Goal: Navigation & Orientation: Find specific page/section

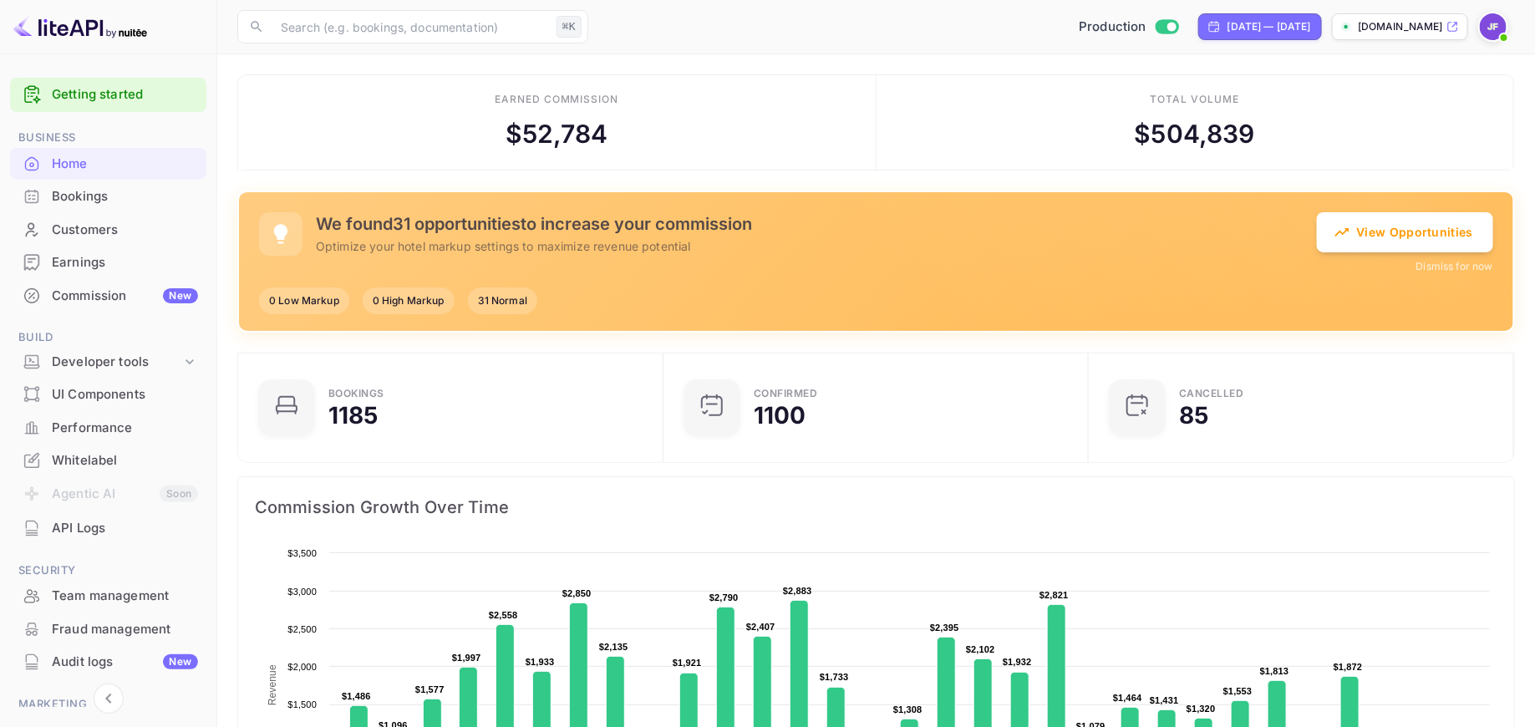
scroll to position [1, 0]
click at [1275, 26] on div "[DATE] — [DATE]" at bounding box center [1269, 26] width 84 height 15
select select "7"
select select "2025"
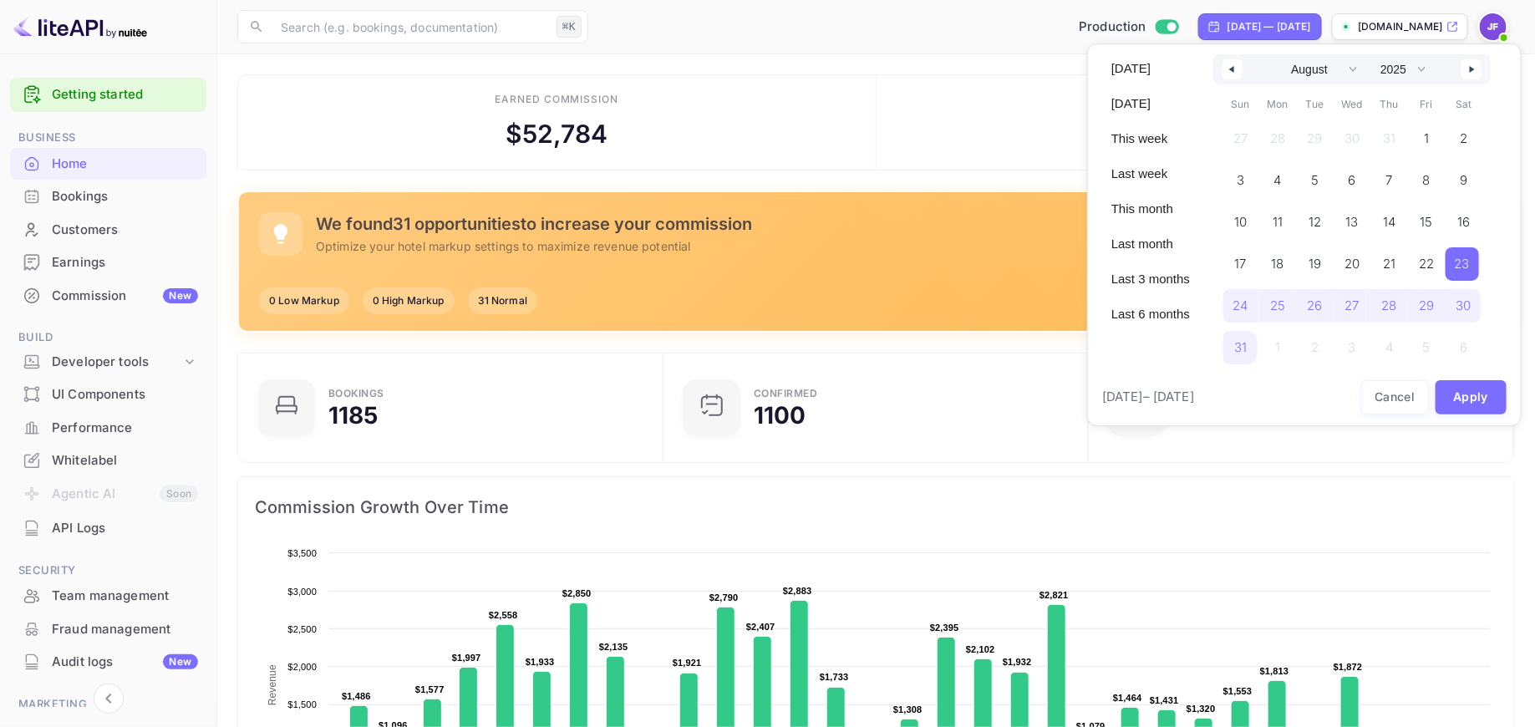
click at [1233, 79] on div "January February March April May June July August September October November [D…" at bounding box center [1351, 69] width 277 height 30
click at [1233, 72] on button "button" at bounding box center [1232, 69] width 20 height 20
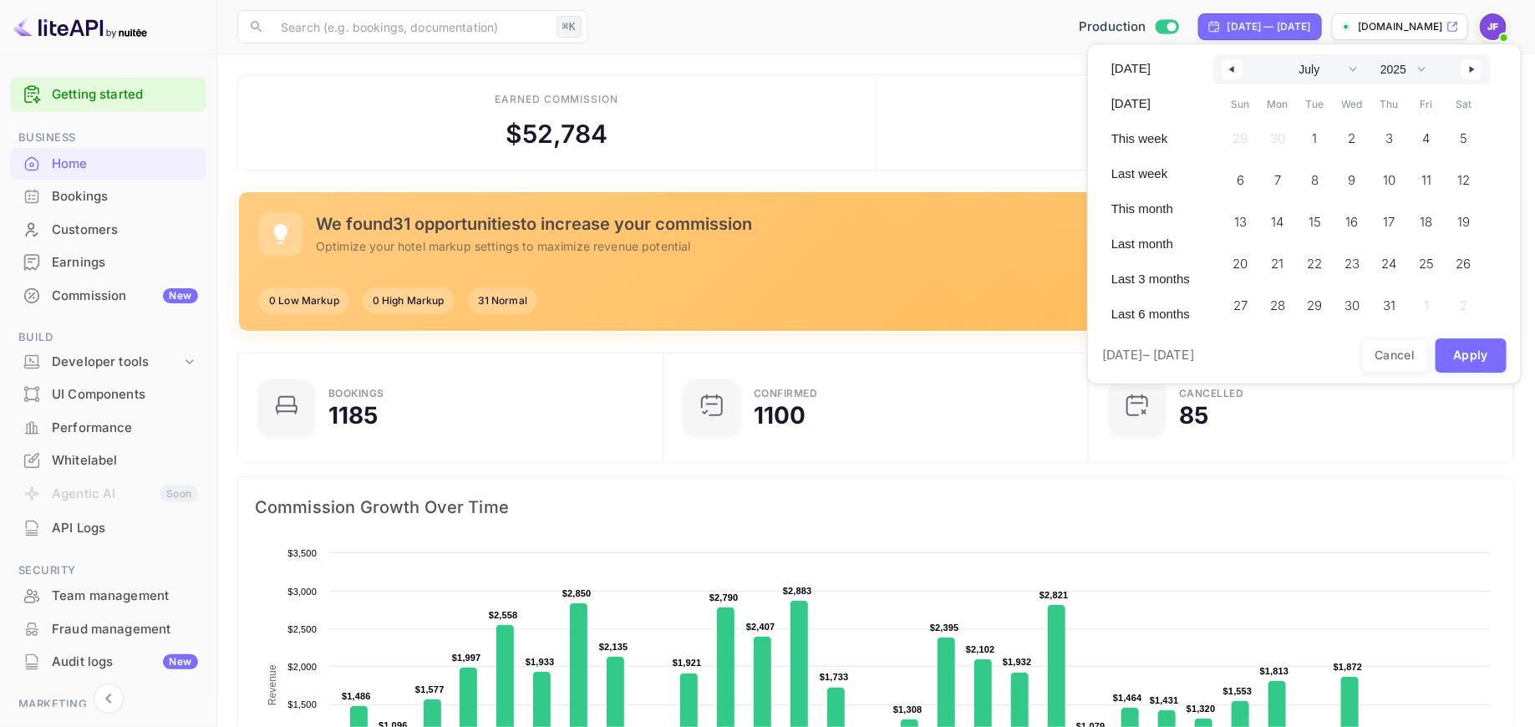
click at [1233, 72] on button "button" at bounding box center [1232, 69] width 20 height 20
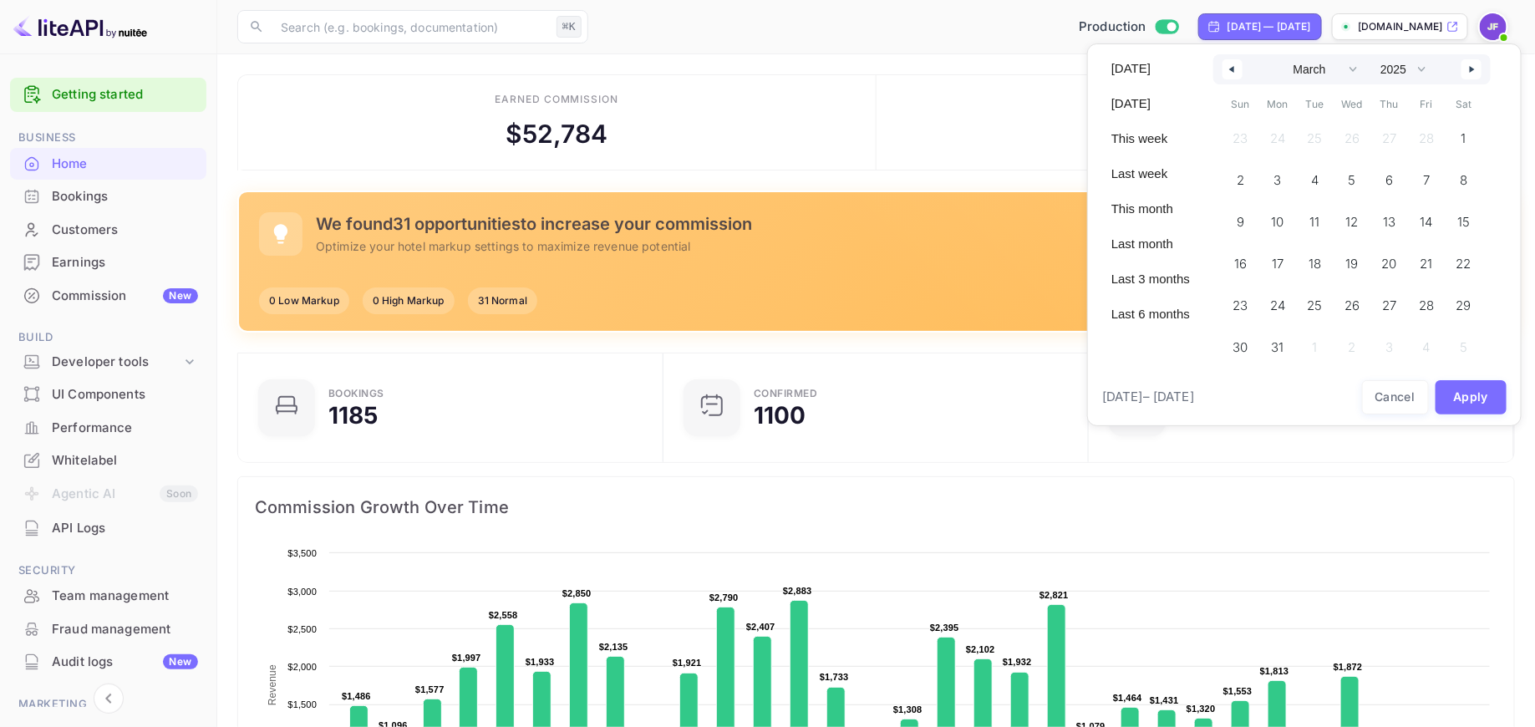
click at [1233, 72] on button "button" at bounding box center [1232, 69] width 20 height 20
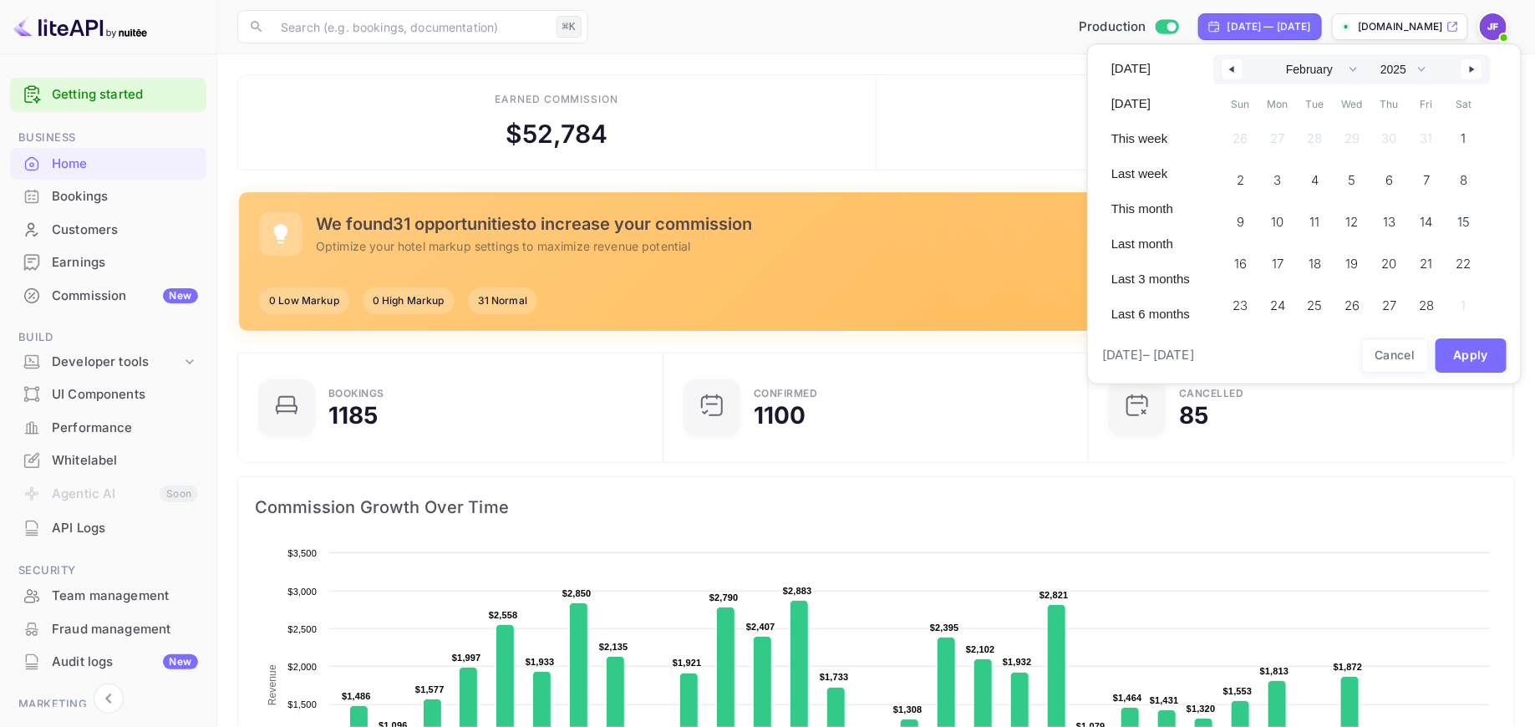
click at [1233, 72] on button "button" at bounding box center [1232, 69] width 20 height 20
click at [1359, 139] on span "1" at bounding box center [1352, 138] width 38 height 33
click at [1474, 69] on icon "button" at bounding box center [1474, 69] width 8 height 7
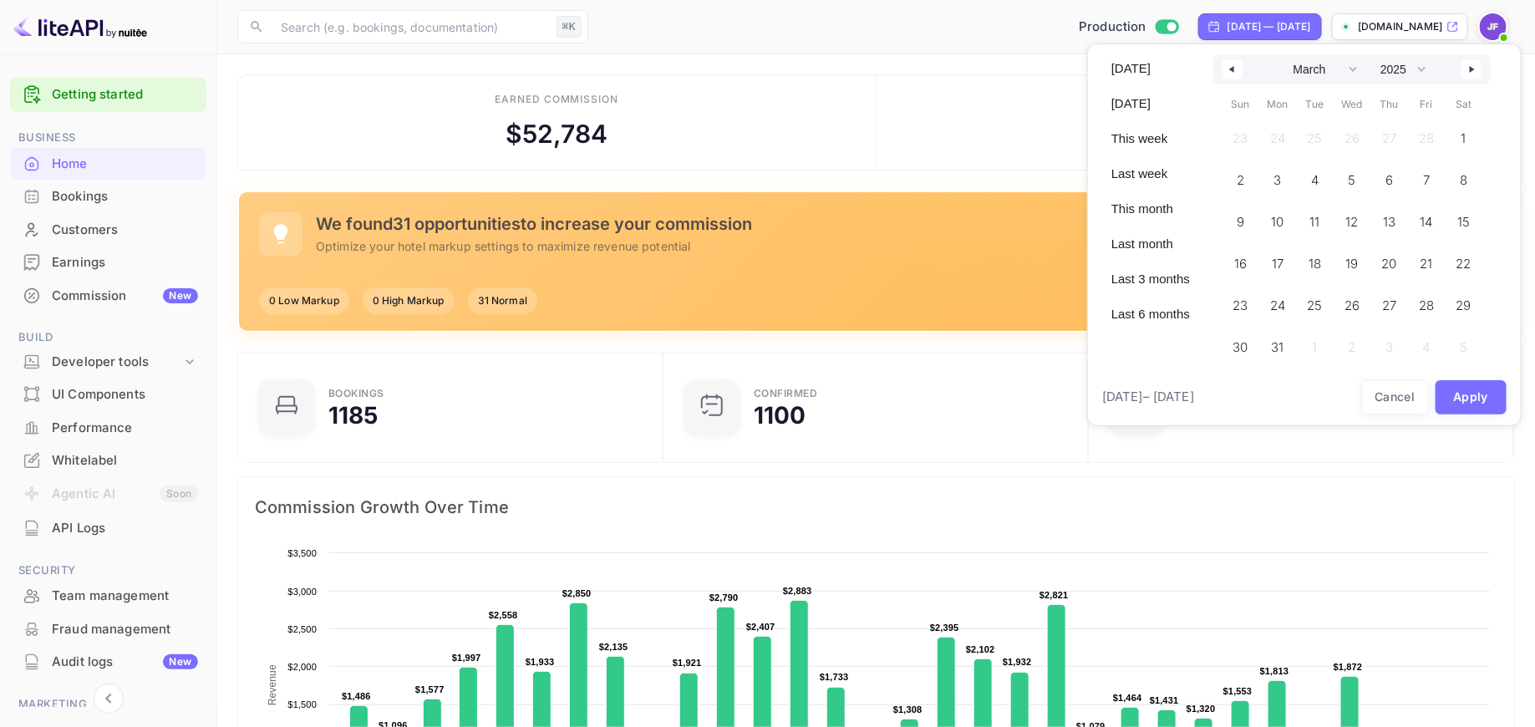
click at [1474, 69] on icon "button" at bounding box center [1474, 69] width 8 height 7
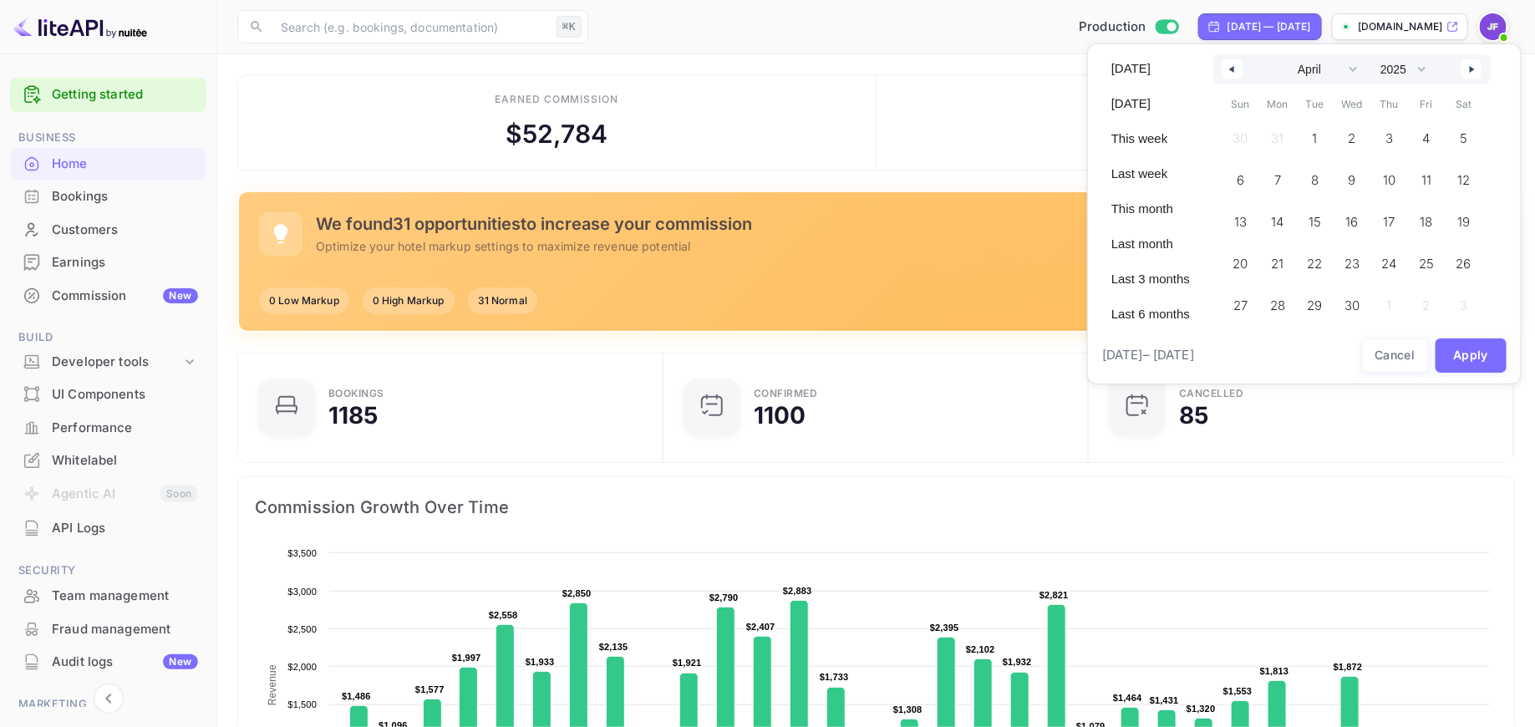
click at [1474, 69] on icon "button" at bounding box center [1474, 69] width 8 height 7
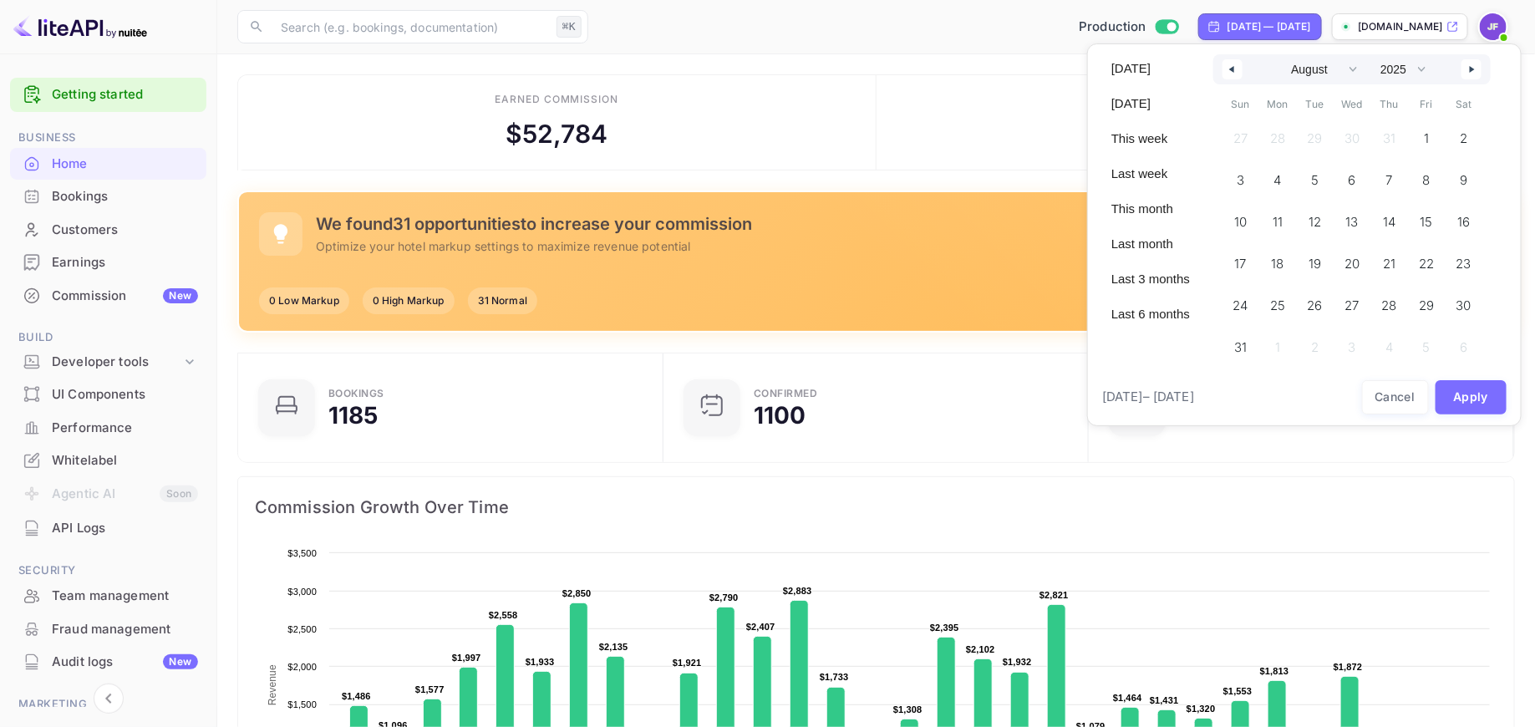
click at [1474, 69] on icon "button" at bounding box center [1474, 69] width 8 height 7
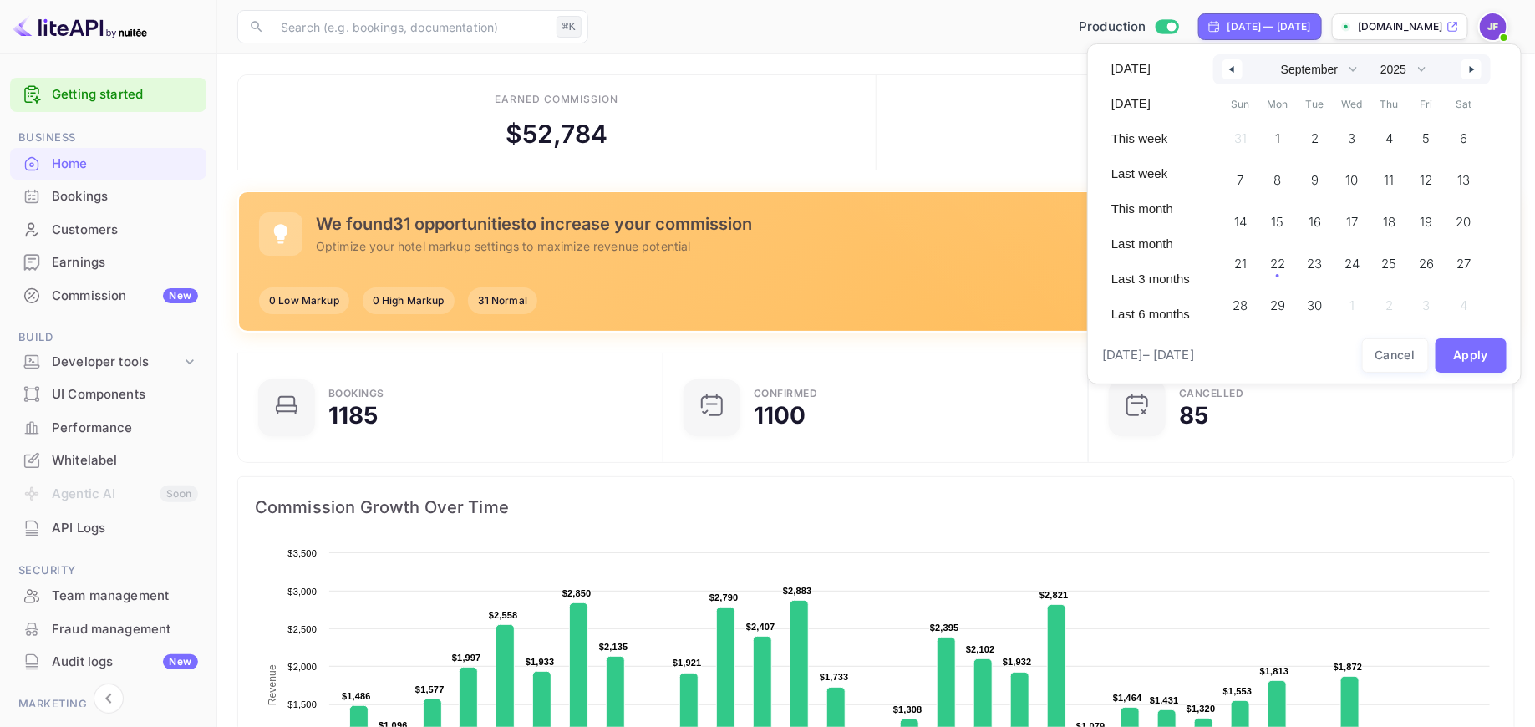
click at [1474, 69] on icon "button" at bounding box center [1474, 69] width 8 height 7
click at [1231, 72] on button "button" at bounding box center [1232, 69] width 20 height 20
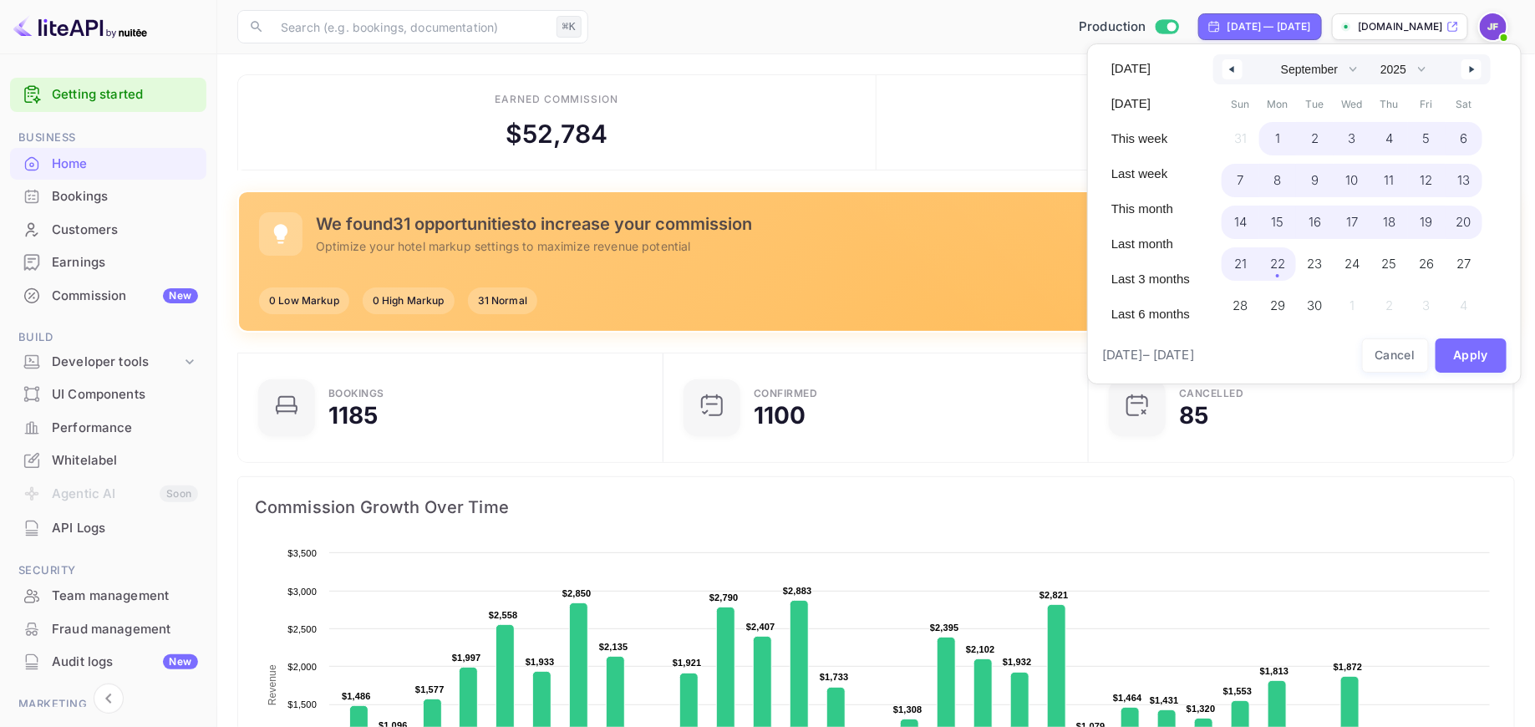
click at [1277, 259] on span "22" at bounding box center [1277, 264] width 15 height 30
select select "0"
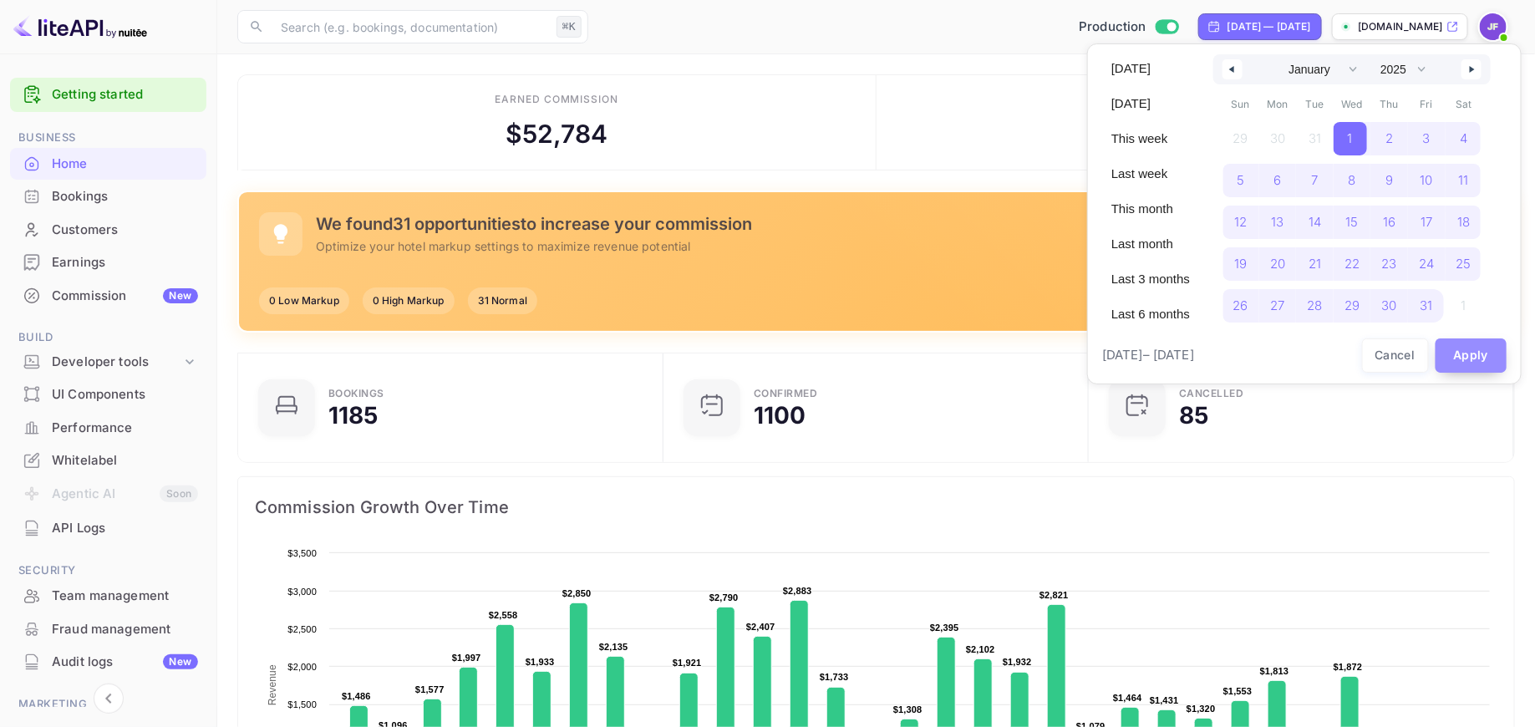
click at [1490, 359] on button "Apply" at bounding box center [1471, 355] width 72 height 34
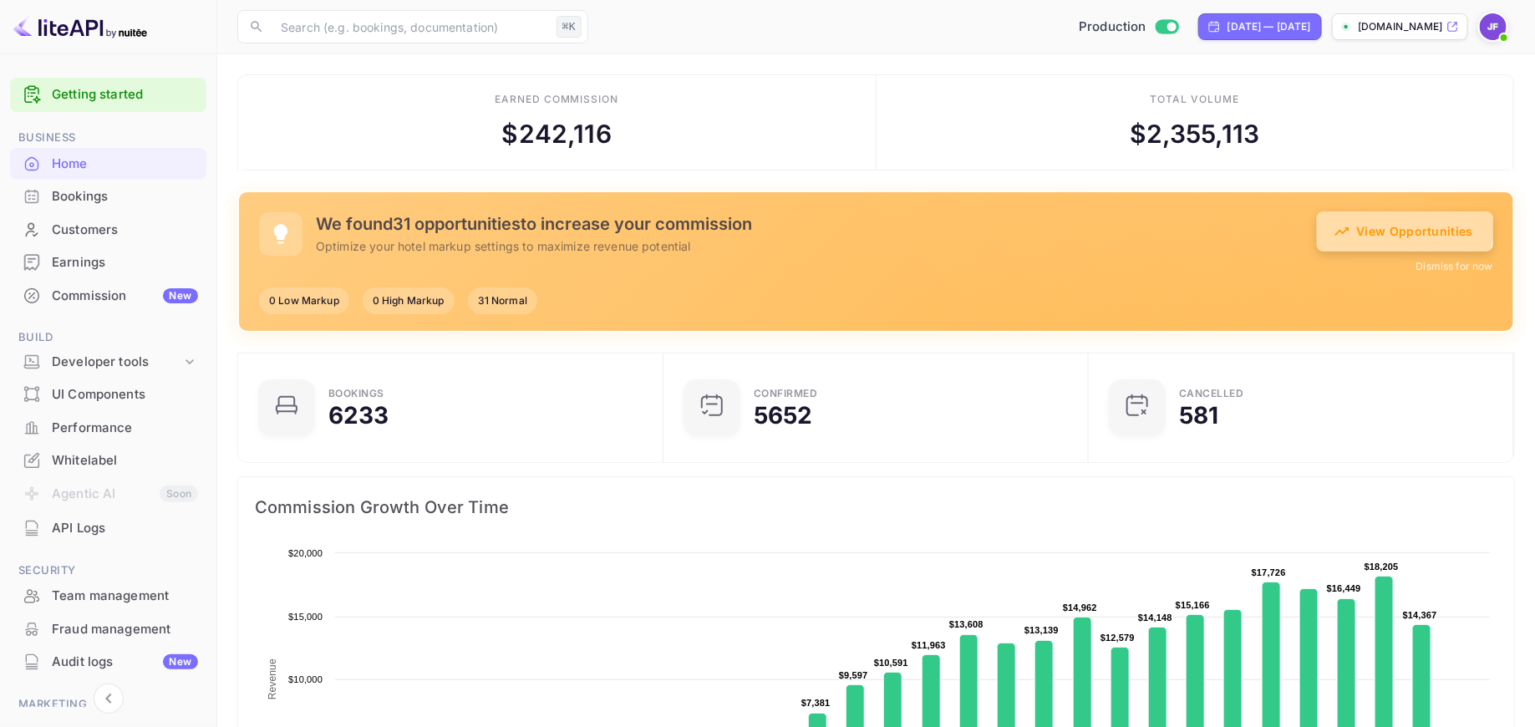
click at [1384, 227] on button "View Opportunities" at bounding box center [1405, 231] width 176 height 40
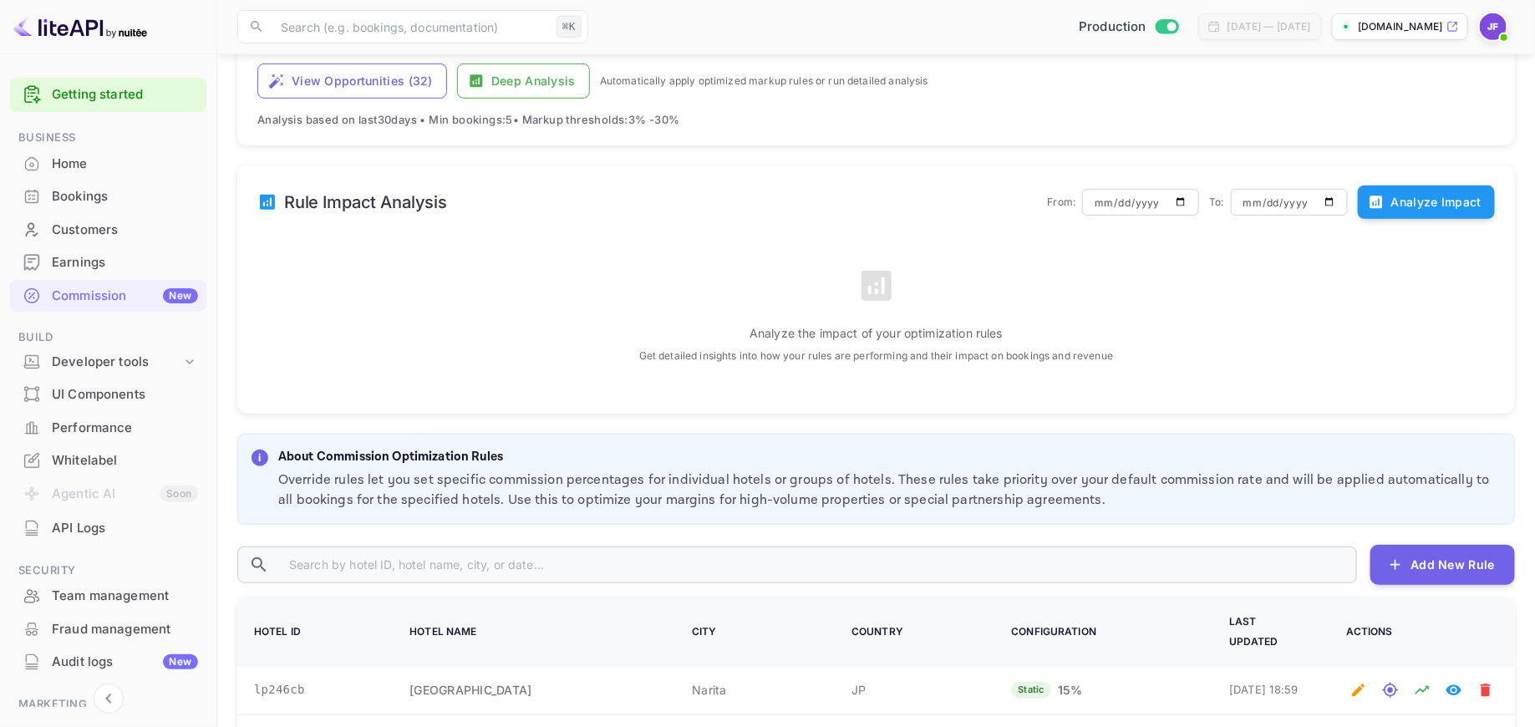
scroll to position [598, 0]
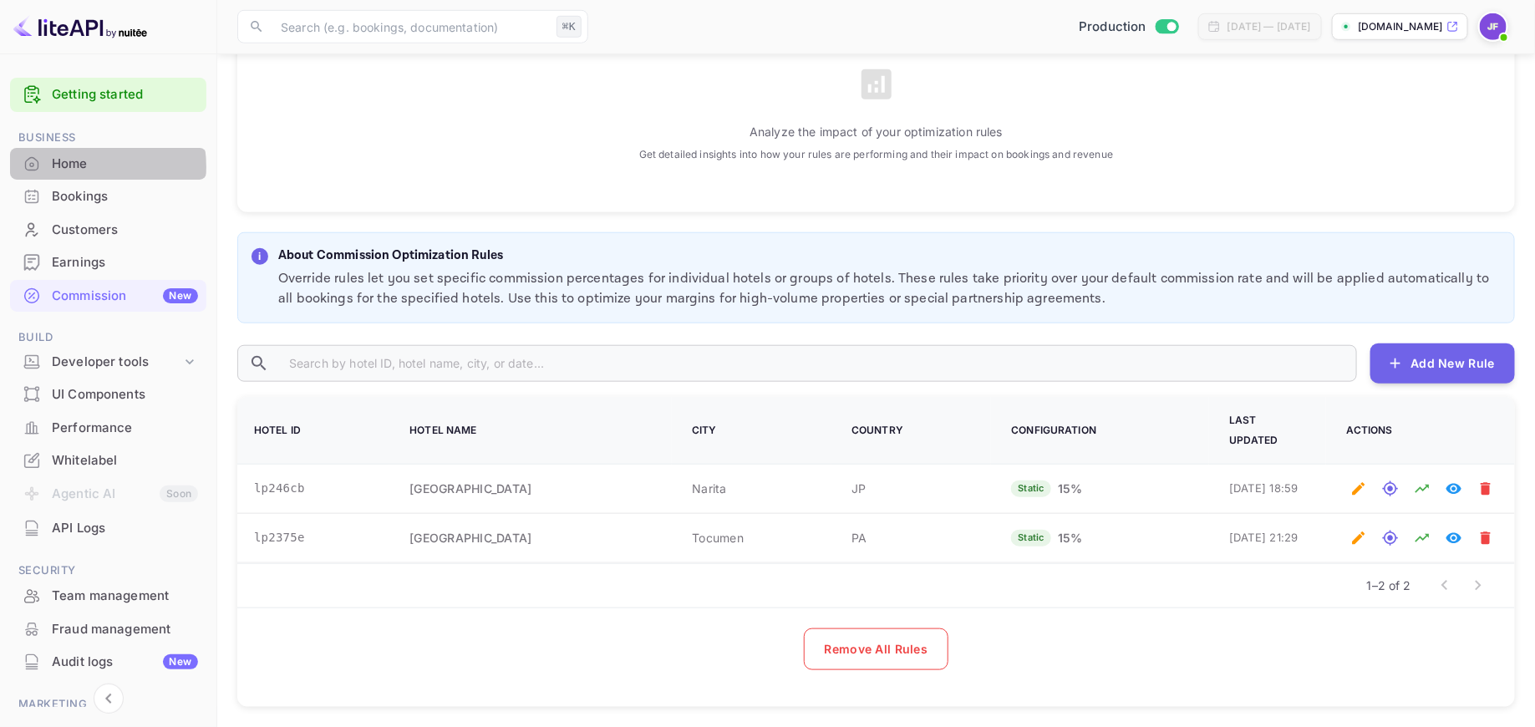
click at [79, 166] on div "Home" at bounding box center [125, 164] width 146 height 19
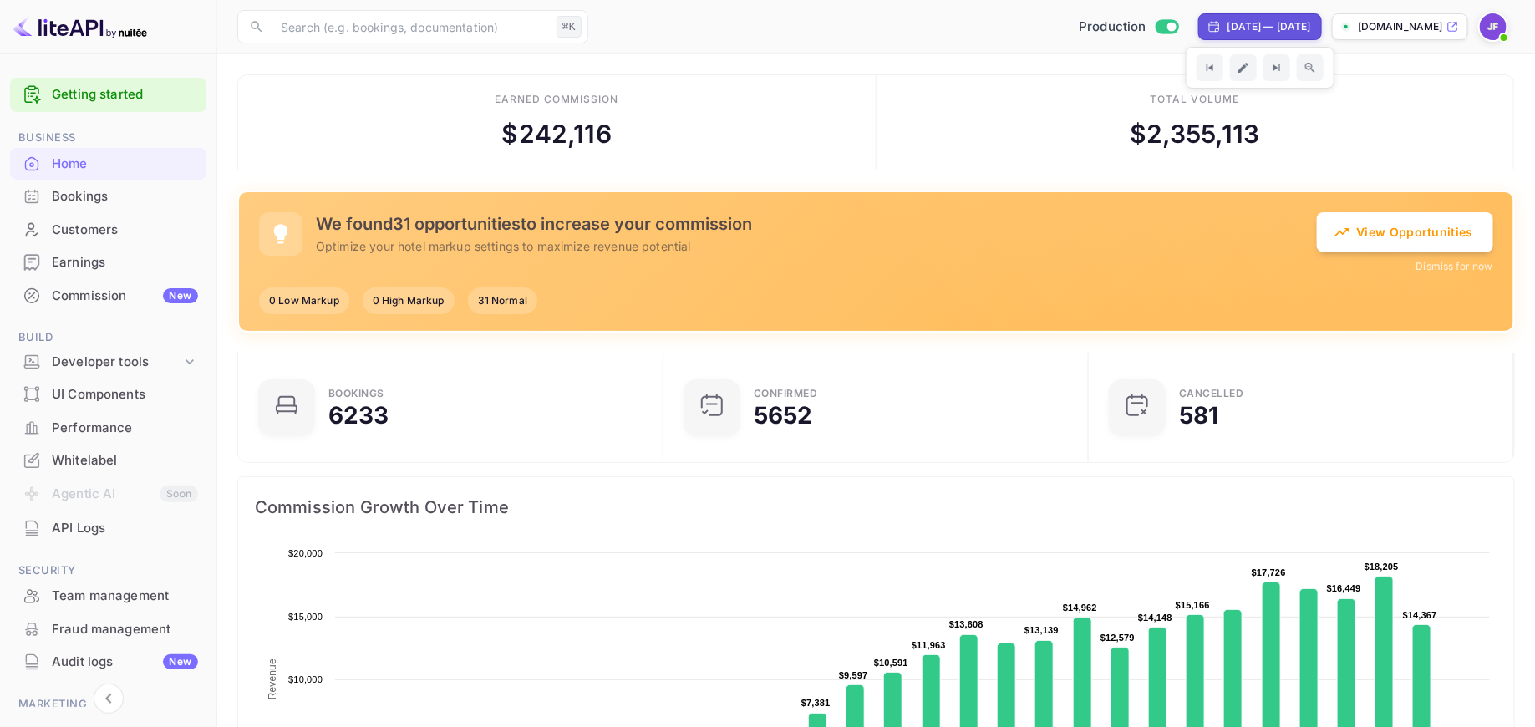
click at [1246, 26] on div "[DATE] — [DATE]" at bounding box center [1269, 26] width 84 height 15
select select "2025"
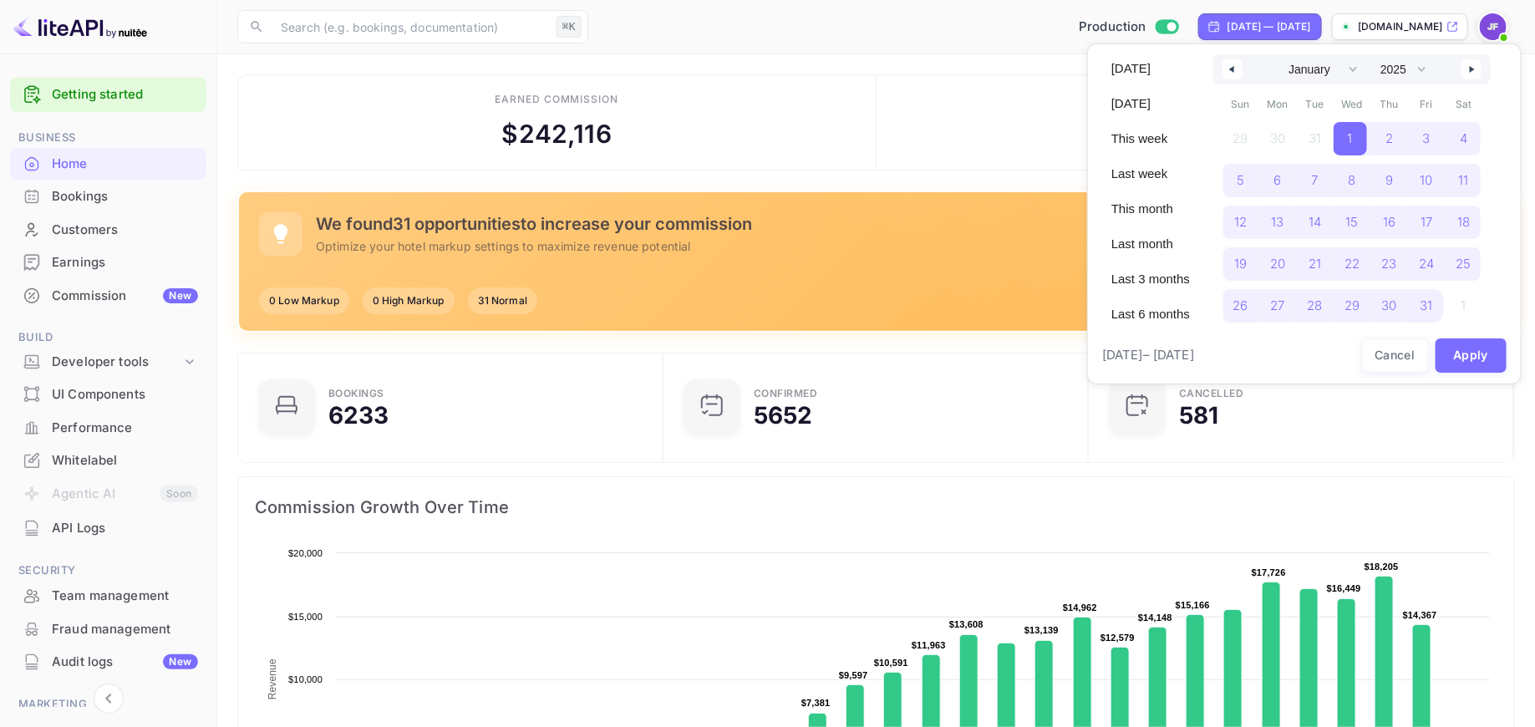
click at [983, 149] on div at bounding box center [767, 363] width 1535 height 727
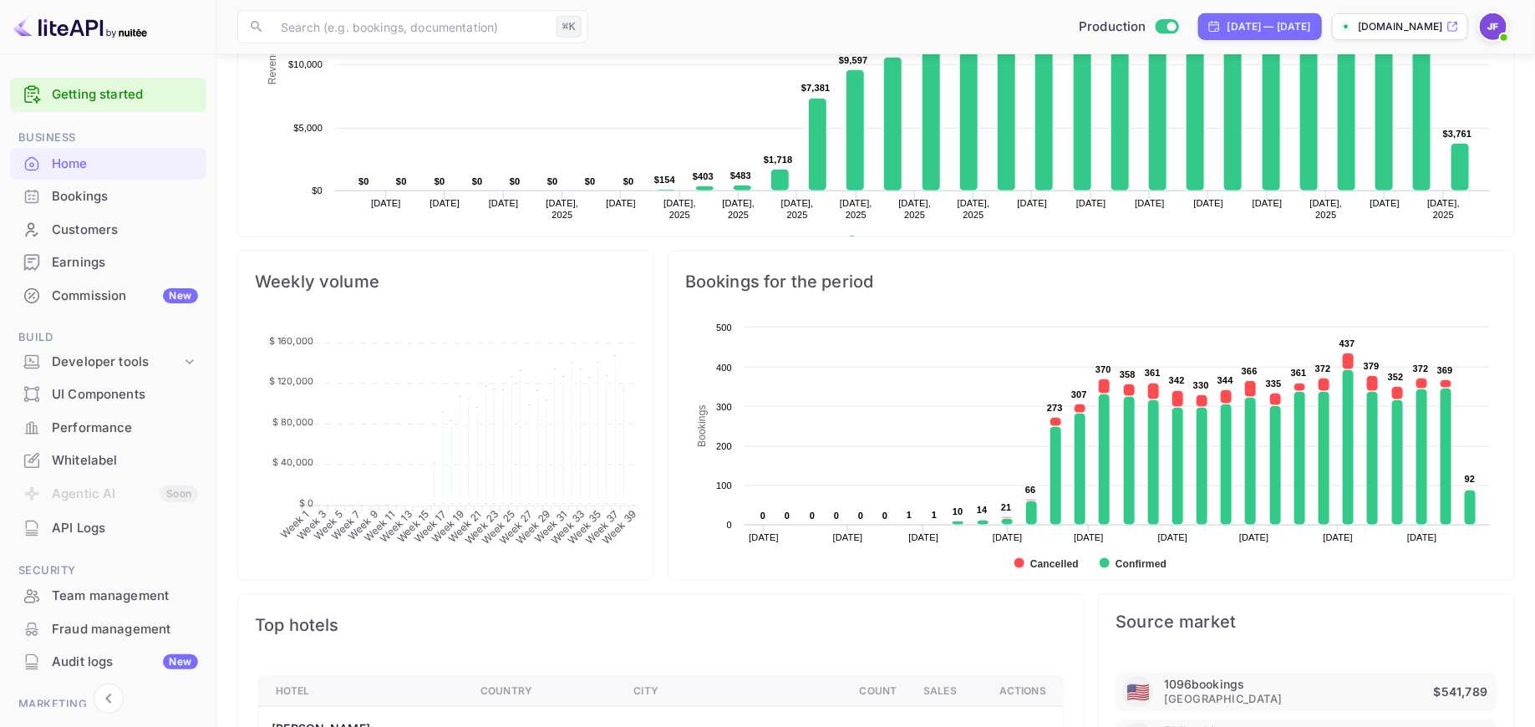
scroll to position [627, 0]
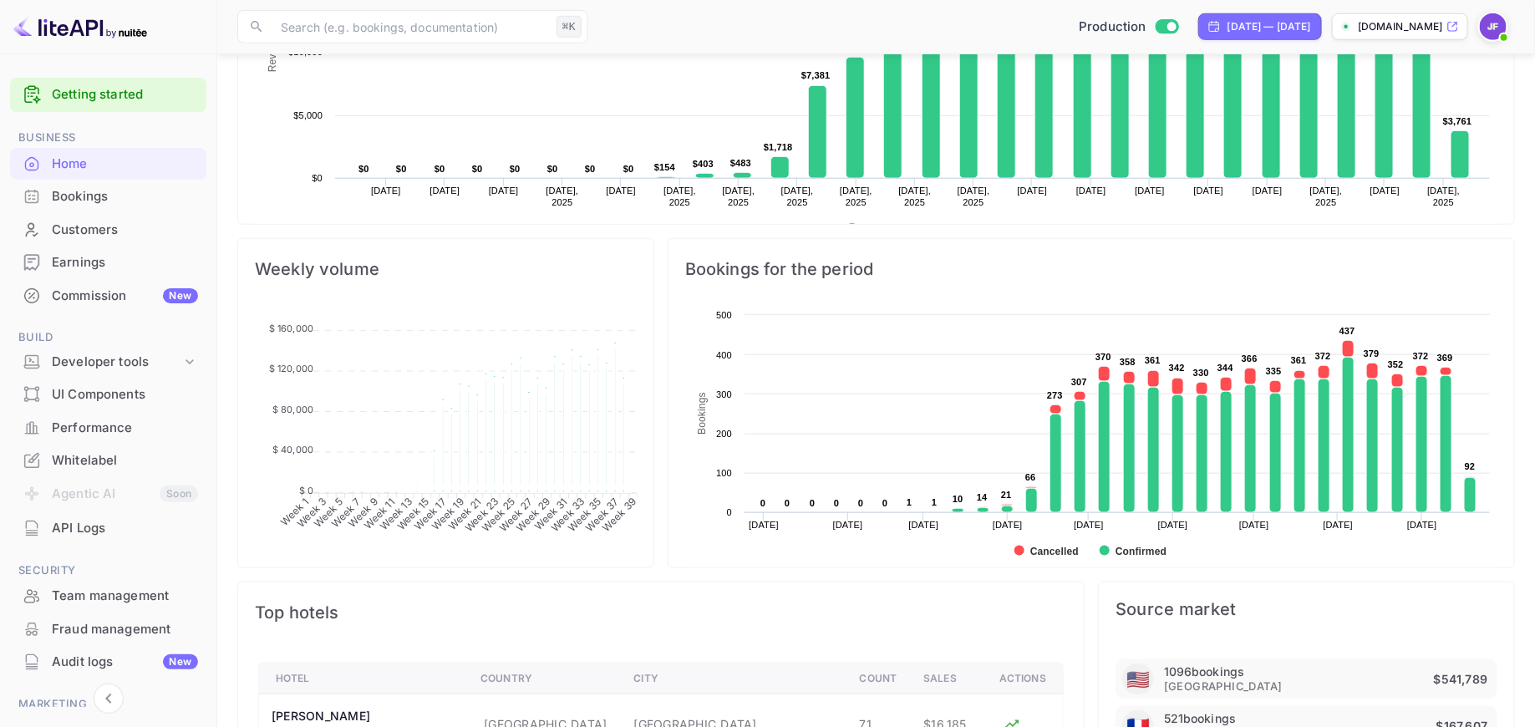
click at [104, 423] on div "Performance" at bounding box center [125, 428] width 146 height 19
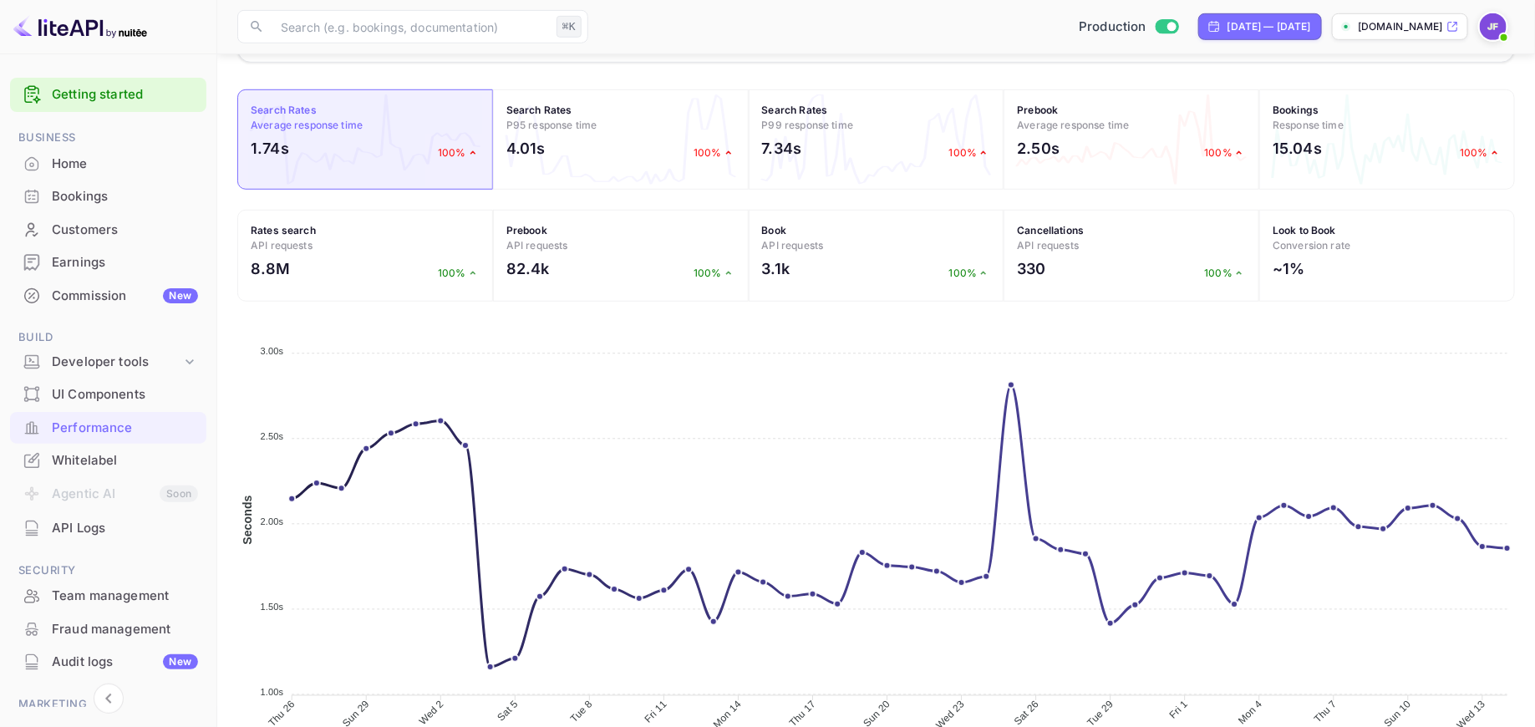
scroll to position [508, 0]
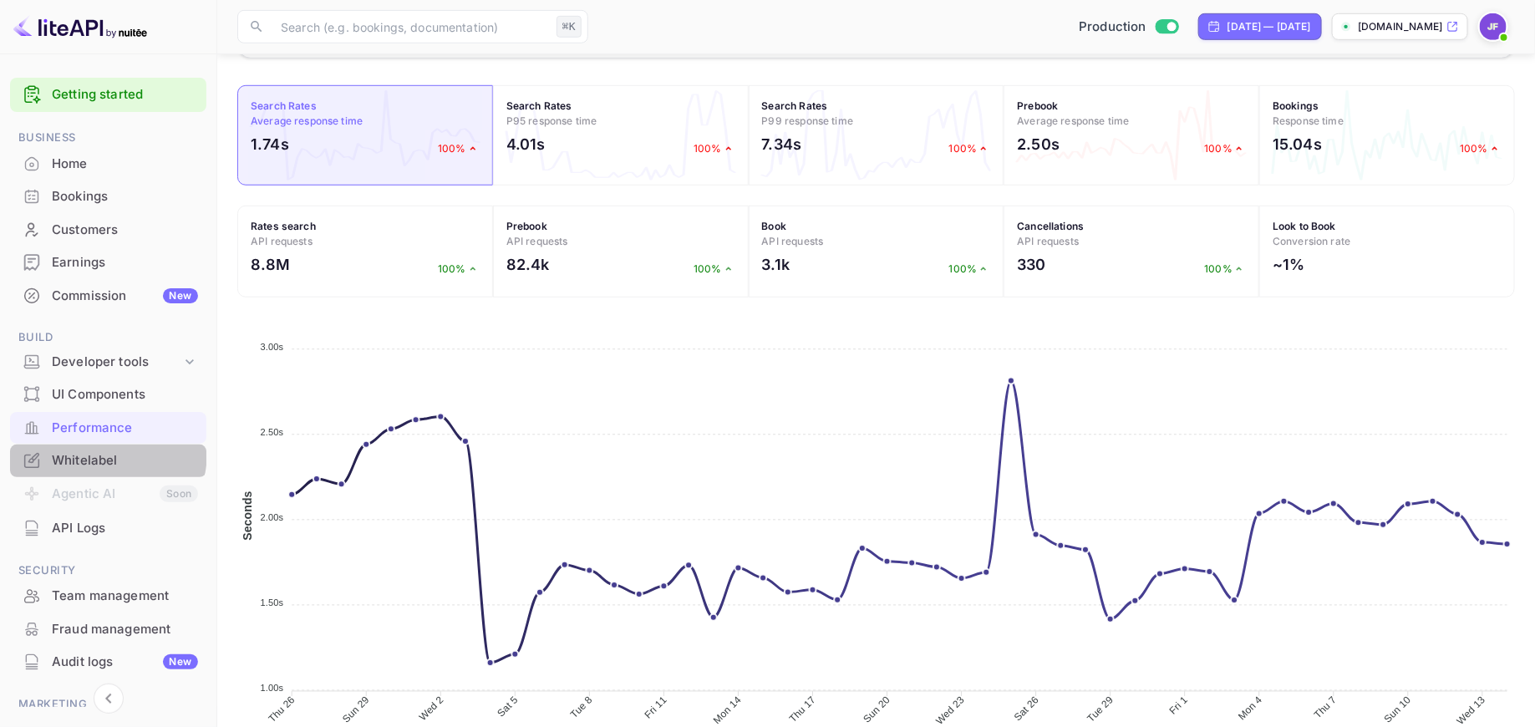
click at [97, 452] on div "Whitelabel" at bounding box center [125, 460] width 146 height 19
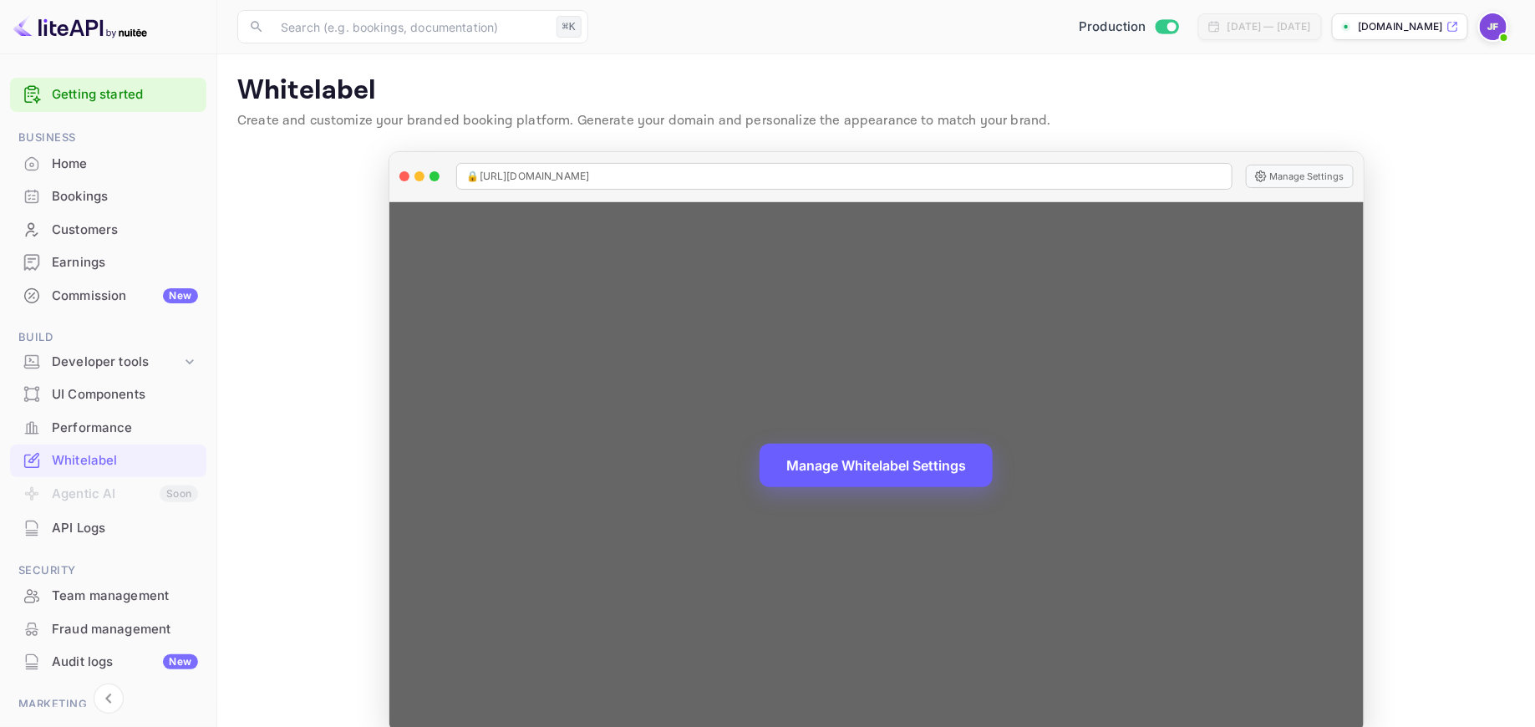
click at [883, 456] on button "Manage Whitelabel Settings" at bounding box center [875, 465] width 233 height 43
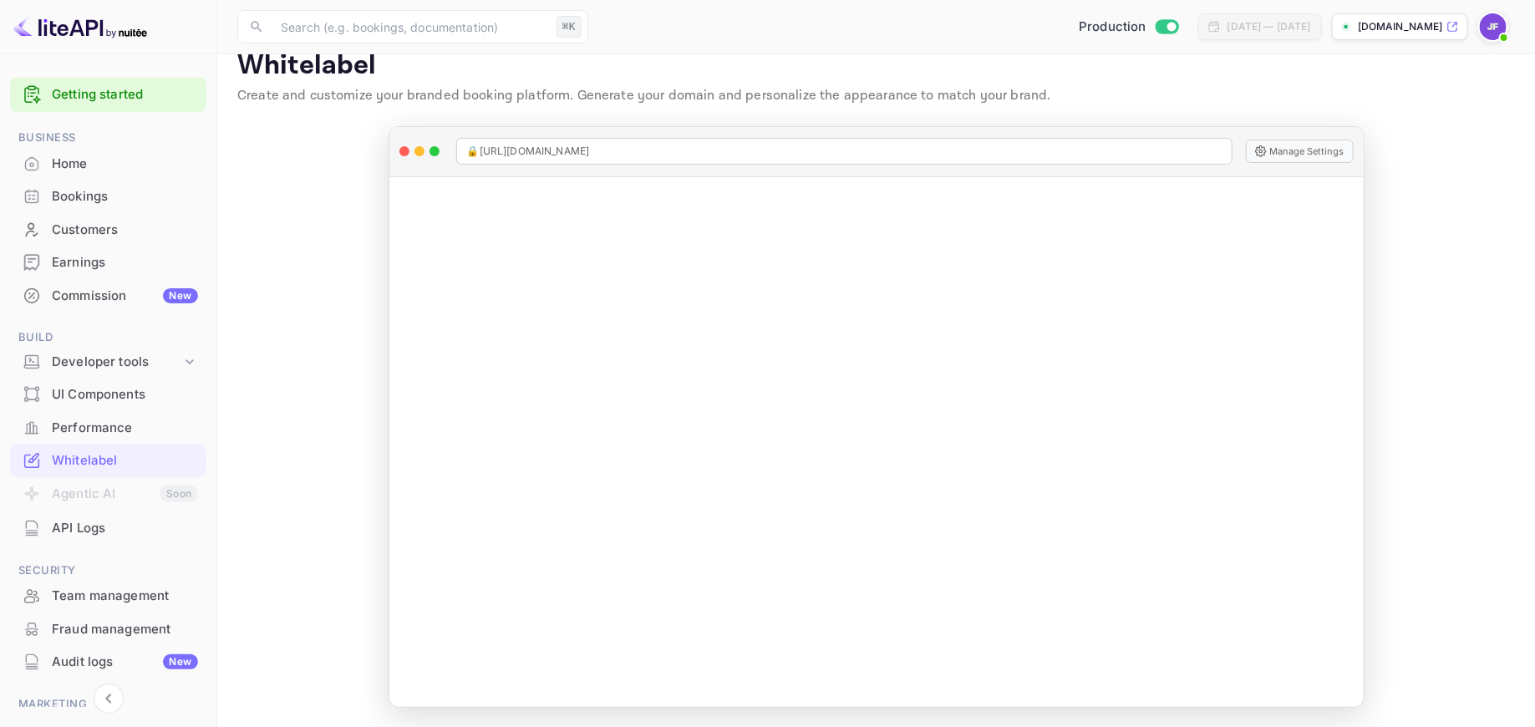
click at [98, 267] on div "Earnings" at bounding box center [125, 262] width 146 height 19
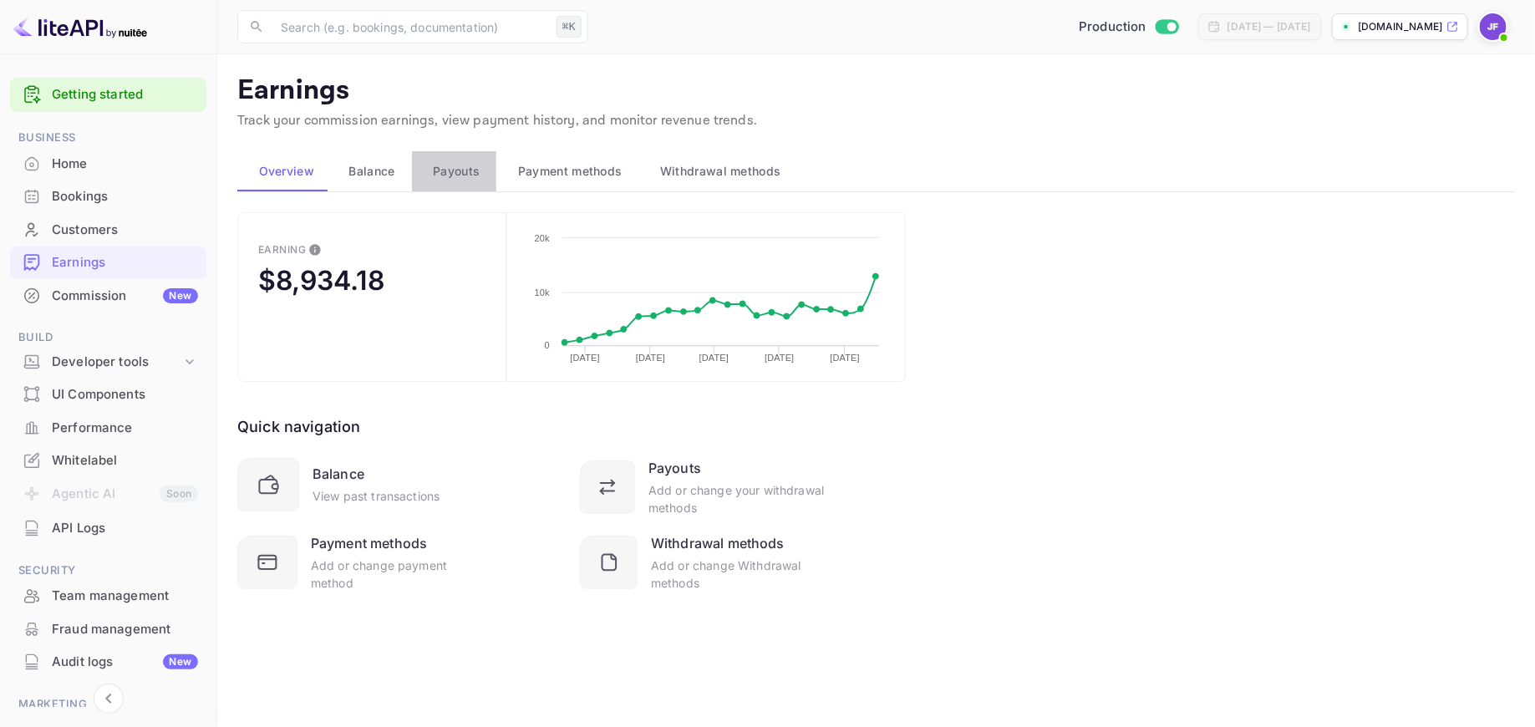
click at [434, 171] on span "Payouts" at bounding box center [456, 171] width 47 height 20
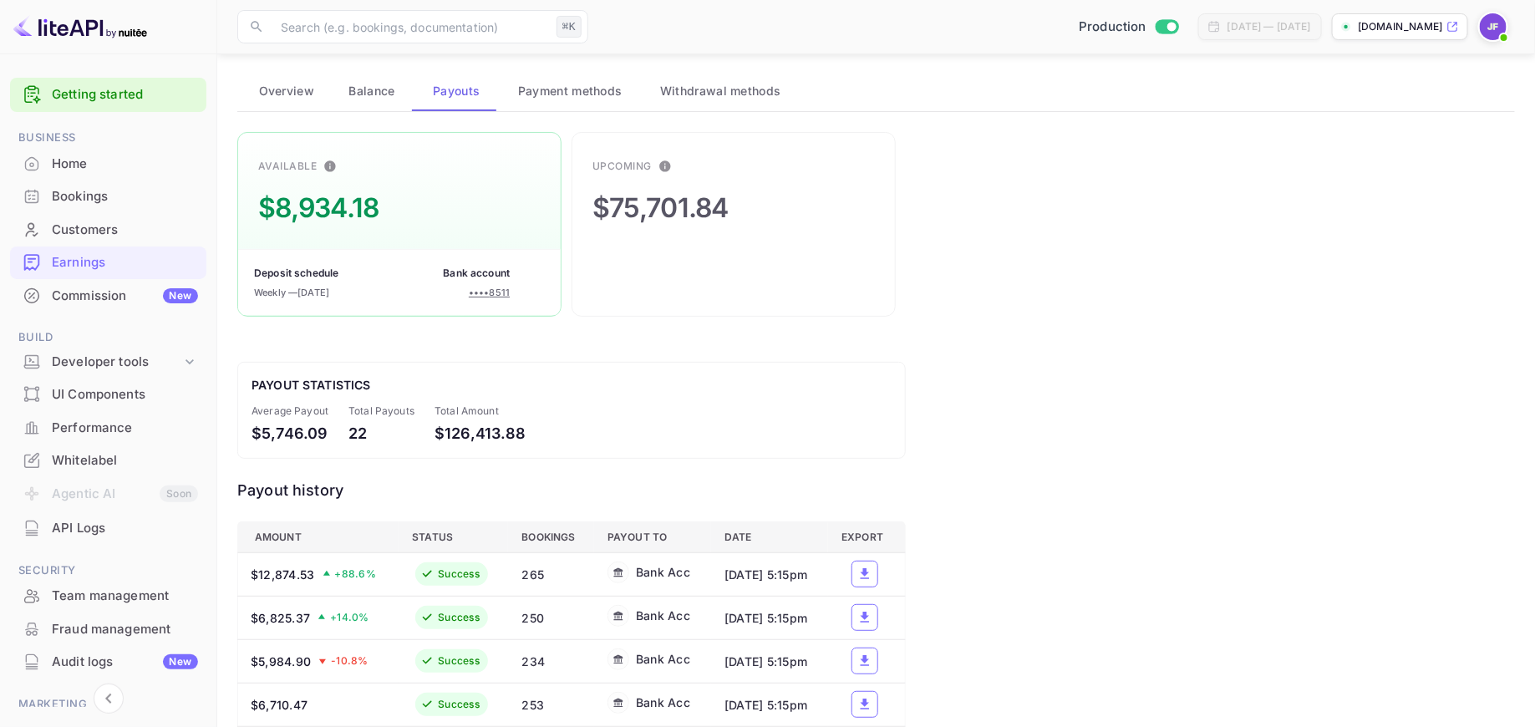
scroll to position [100, 0]
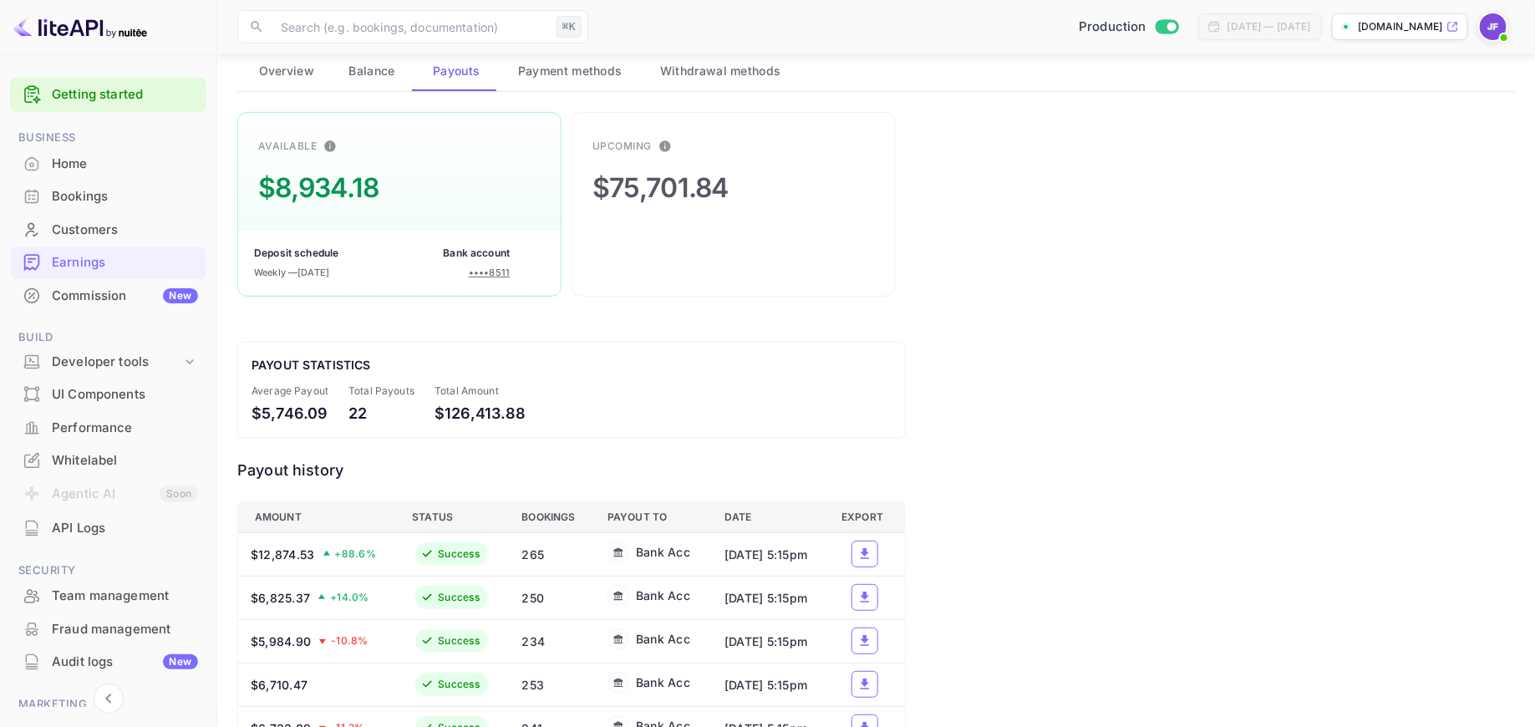
click at [63, 292] on div "Commission New" at bounding box center [125, 296] width 146 height 19
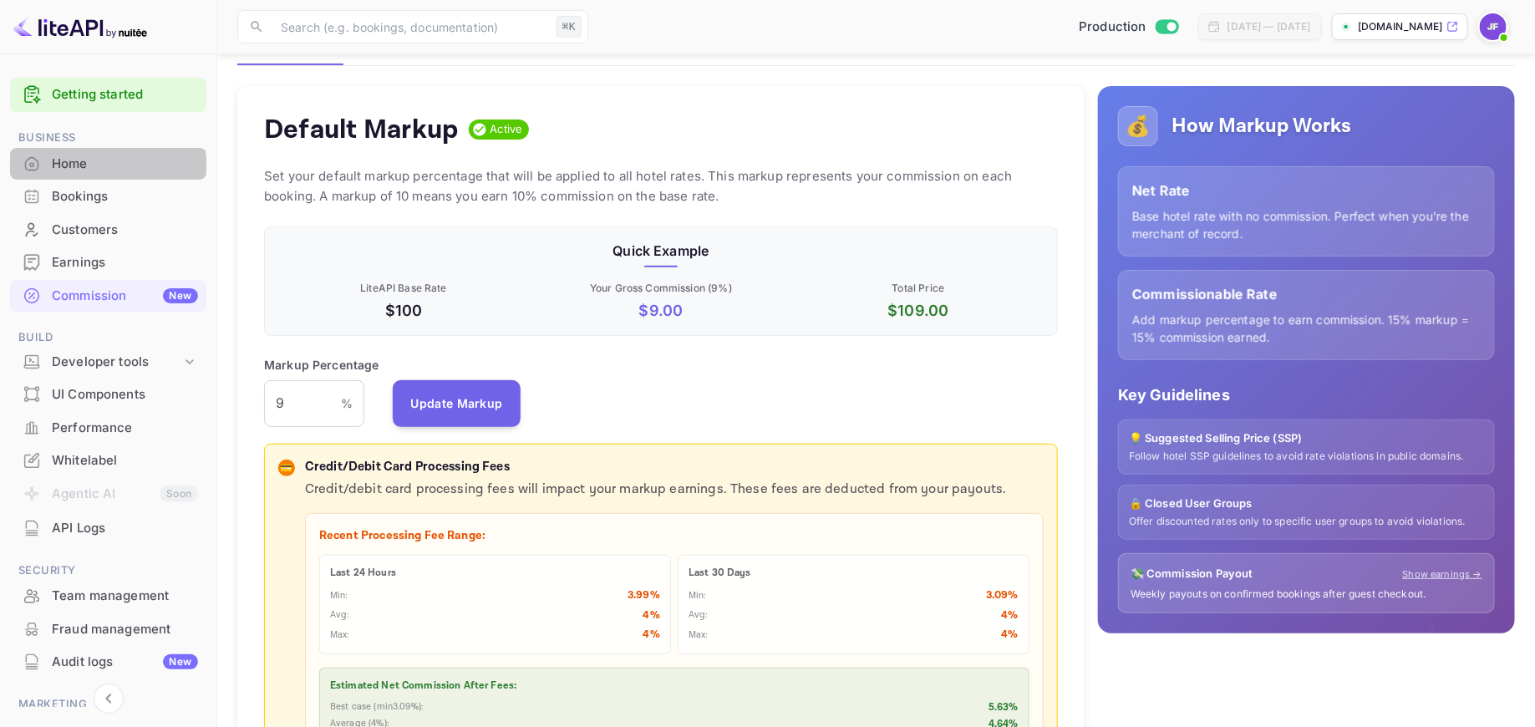
click at [84, 170] on div "Home" at bounding box center [125, 164] width 146 height 19
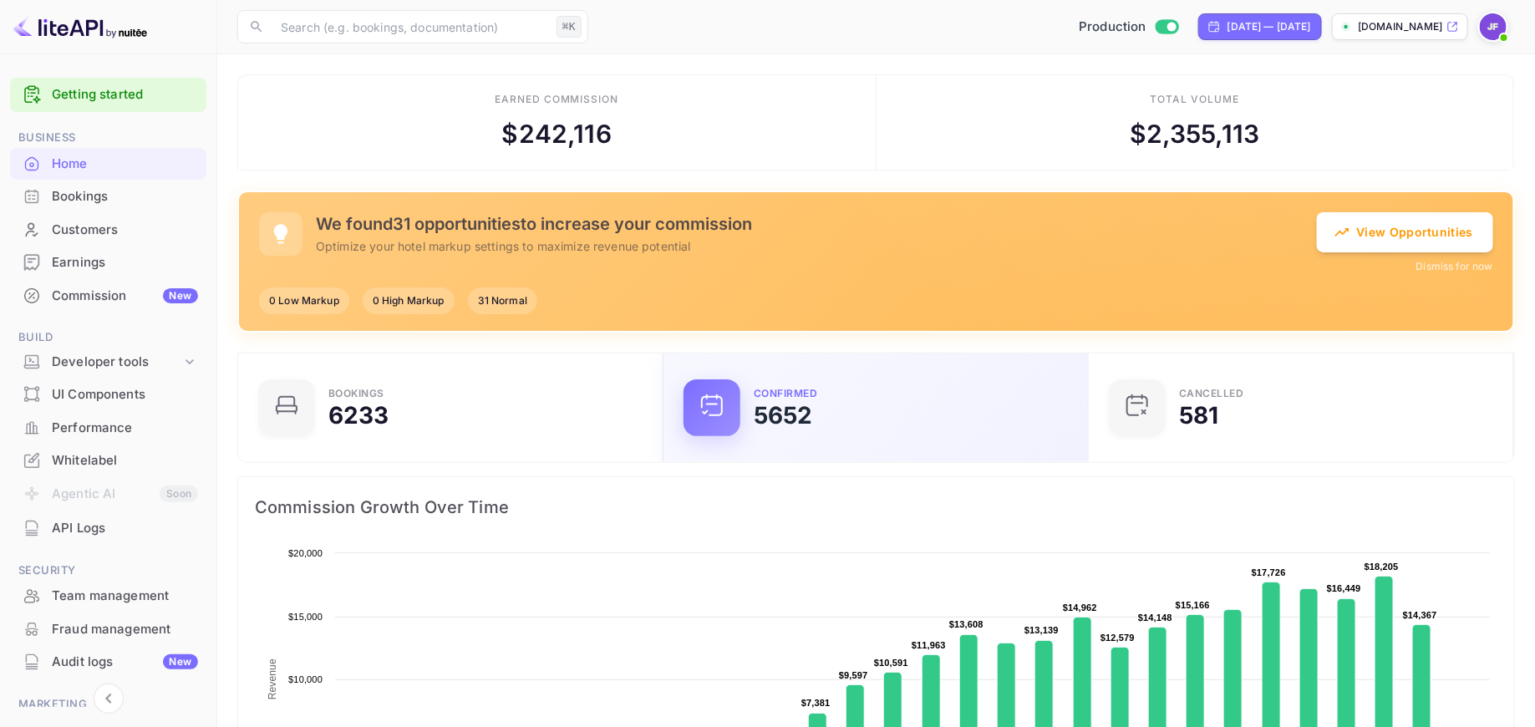
click at [822, 409] on div "Confirmed 5652" at bounding box center [911, 407] width 314 height 38
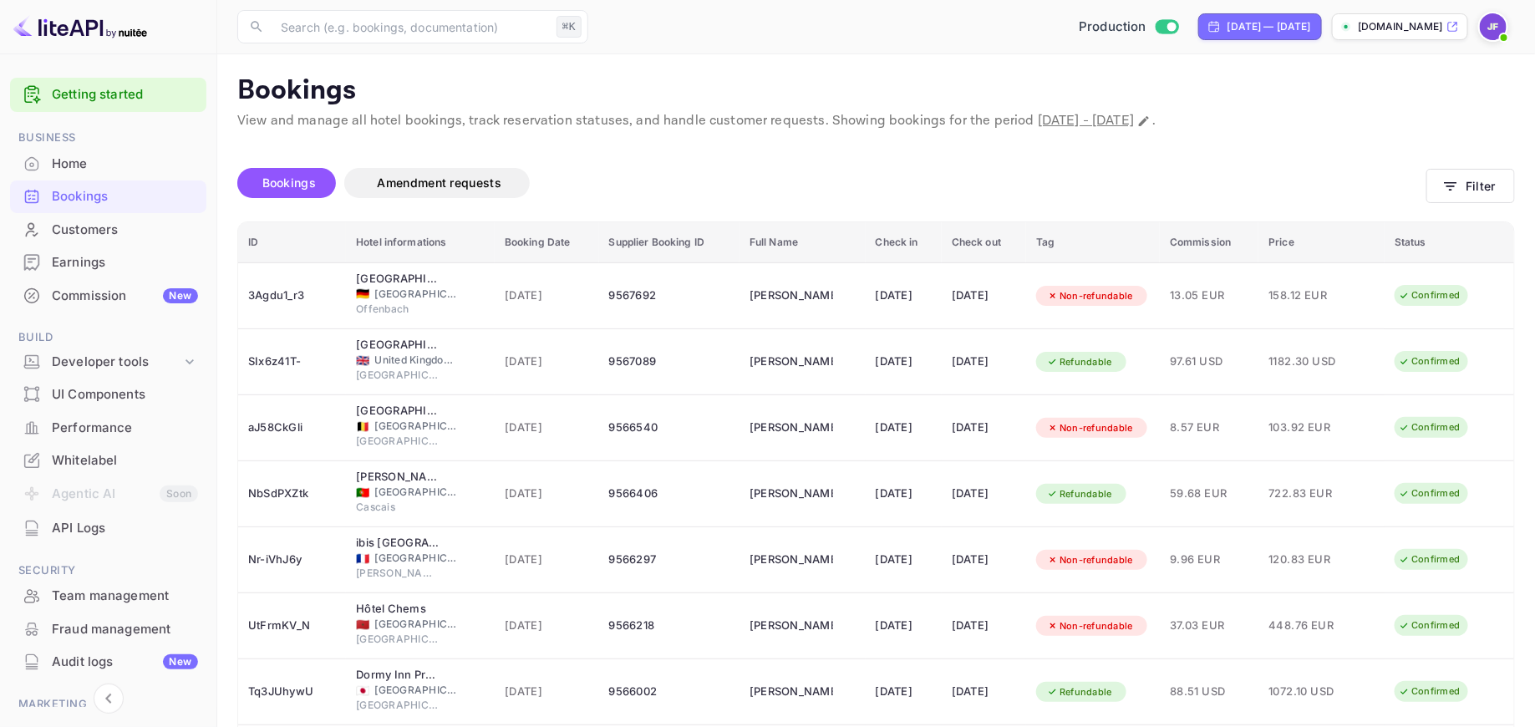
click at [114, 175] on div "Home" at bounding box center [108, 164] width 196 height 33
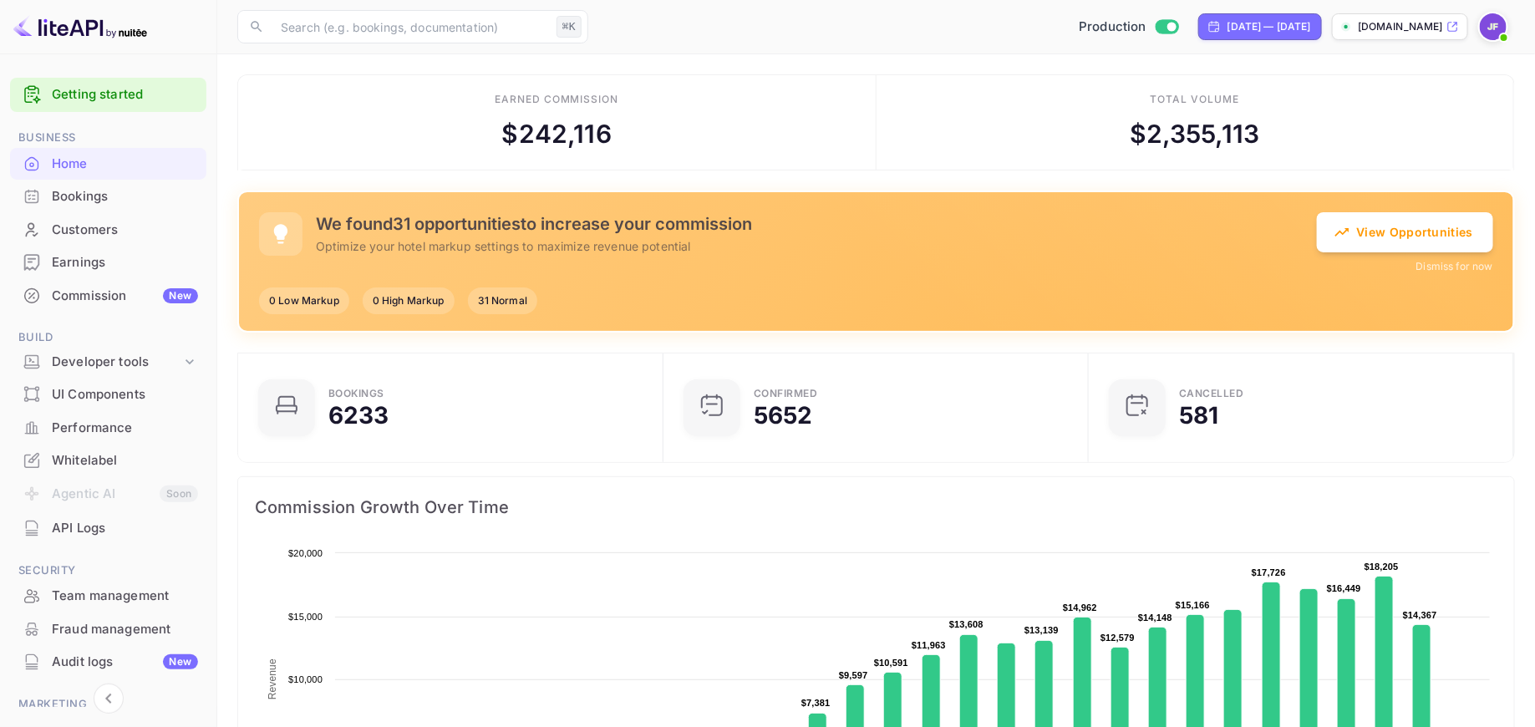
scroll to position [1, 0]
